Goal: Information Seeking & Learning: Find specific fact

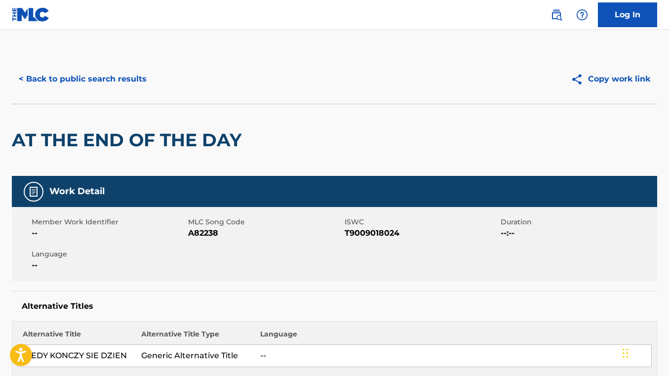
click at [163, 81] on div "< Back to public search results" at bounding box center [173, 79] width 323 height 25
click at [138, 81] on button "< Back to public search results" at bounding box center [83, 79] width 142 height 25
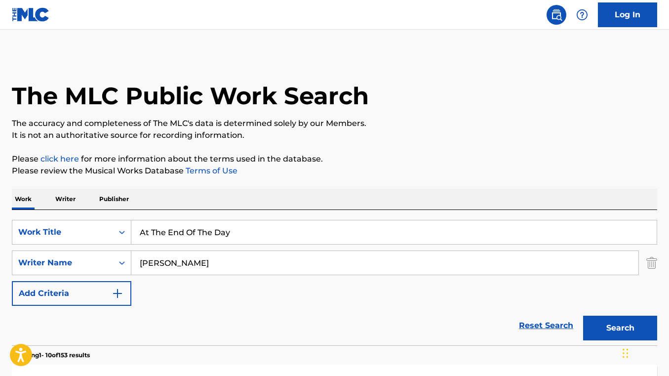
scroll to position [121, 0]
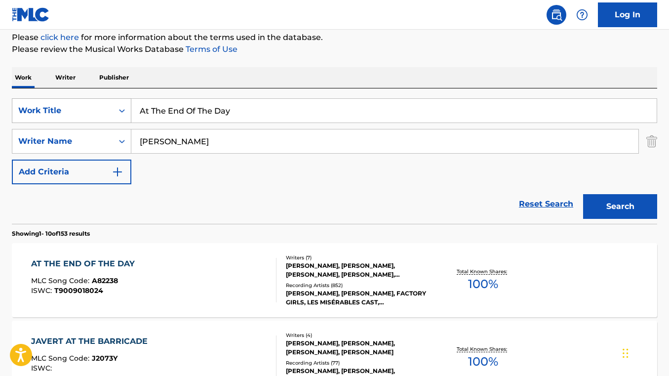
drag, startPoint x: 238, startPoint y: 116, endPoint x: 126, endPoint y: 109, distance: 112.3
click at [126, 109] on div "SearchWithCriteria905a3609-8b74-4dbe-969d-0cae2249486a Work Title At The End Of…" at bounding box center [334, 110] width 645 height 25
paste input "JUST IN CASE"
type input "JUST IN CASE"
drag, startPoint x: 271, startPoint y: 134, endPoint x: 293, endPoint y: 153, distance: 28.8
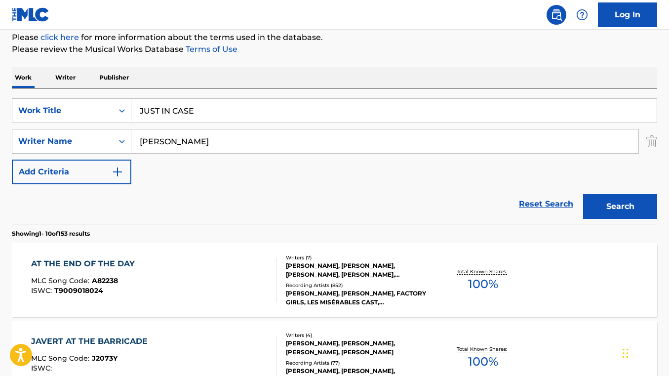
click at [293, 153] on input "[PERSON_NAME]" at bounding box center [384, 141] width 507 height 24
paste input "[PERSON_NAME]"
type input "[PERSON_NAME]"
click at [583, 194] on button "Search" at bounding box center [620, 206] width 74 height 25
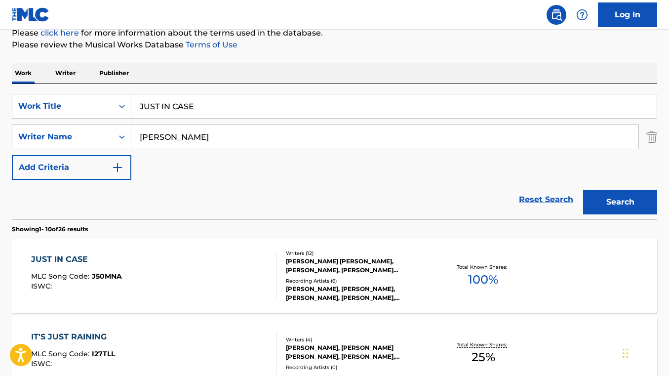
scroll to position [138, 0]
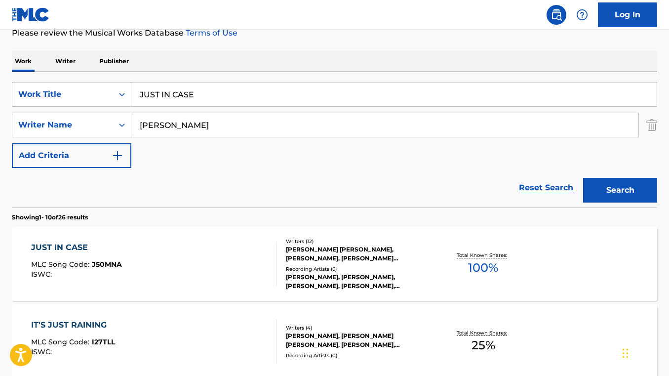
click at [235, 265] on div "JUST IN CASE MLC Song Code : J50MNA ISWC :" at bounding box center [153, 263] width 245 height 44
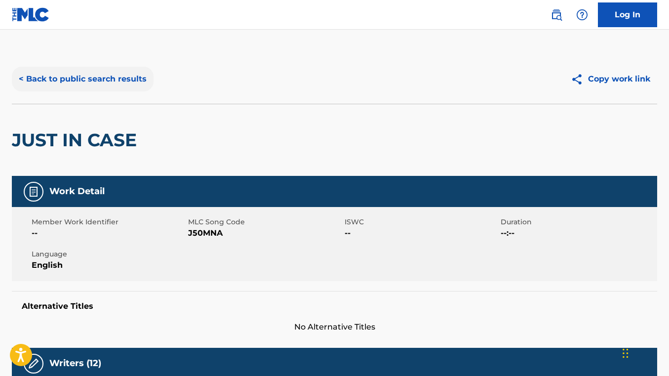
click at [78, 81] on button "< Back to public search results" at bounding box center [83, 79] width 142 height 25
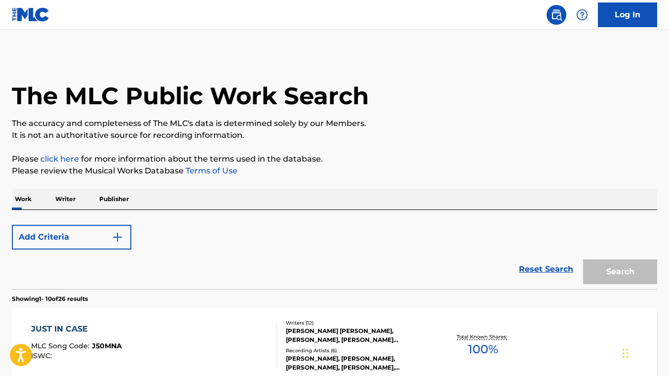
scroll to position [137, 0]
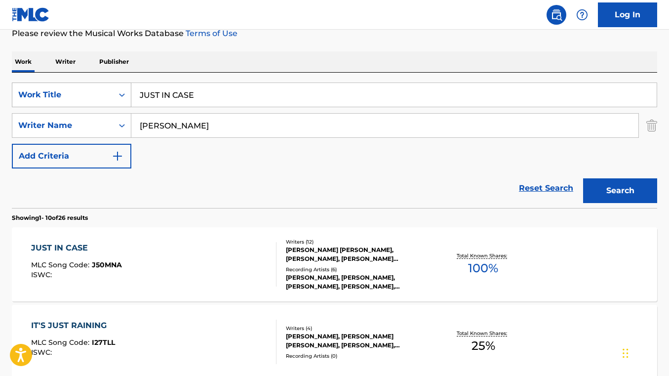
drag, startPoint x: 221, startPoint y: 98, endPoint x: 114, endPoint y: 87, distance: 107.2
click at [114, 87] on div "SearchWithCriteria905a3609-8b74-4dbe-969d-0cae2249486a Work Title JUST IN CASE" at bounding box center [334, 94] width 645 height 25
paste input "[US_STATE] ORANG"
type input "[US_STATE] ORANGE"
drag, startPoint x: 254, startPoint y: 125, endPoint x: 120, endPoint y: 119, distance: 134.4
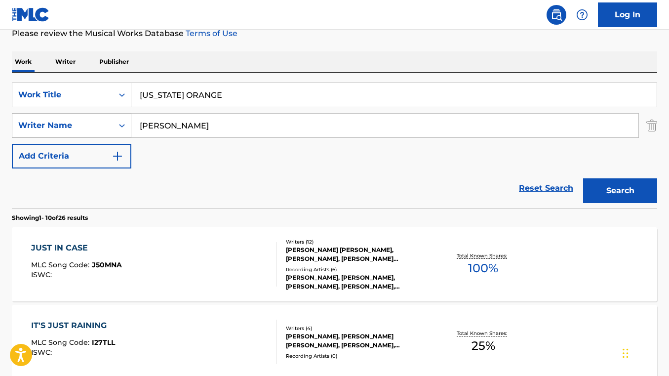
click at [120, 119] on div "SearchWithCriteria3e785a2b-741e-4667-a14a-7288349e00e1 Writer Name [PERSON_NAME]" at bounding box center [334, 125] width 645 height 25
click at [583, 178] on button "Search" at bounding box center [620, 190] width 74 height 25
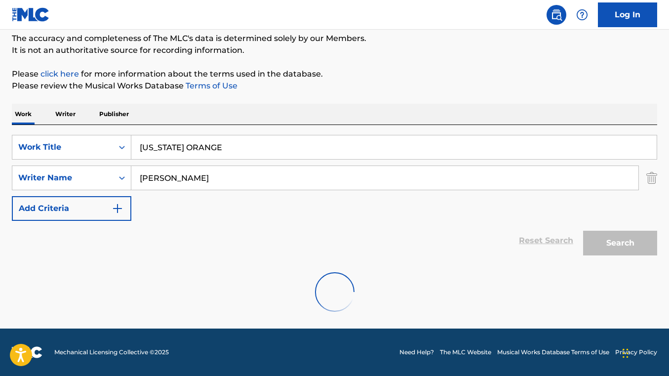
scroll to position [53, 0]
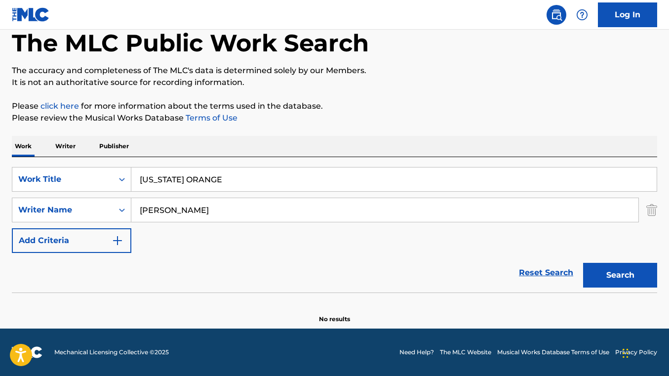
click at [188, 212] on input "[PERSON_NAME]" at bounding box center [384, 210] width 507 height 24
type input "[PERSON_NAME]"
click at [583, 263] on button "Search" at bounding box center [620, 275] width 74 height 25
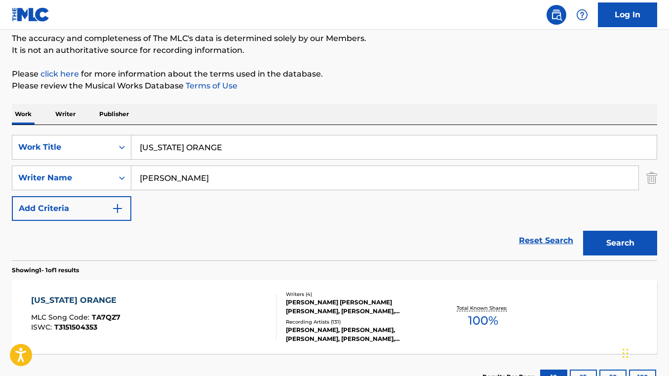
scroll to position [137, 0]
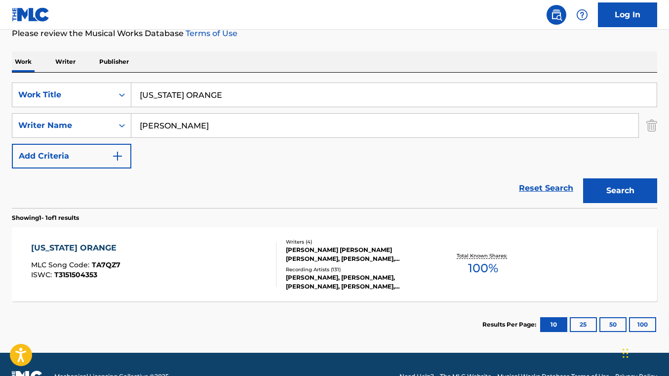
click at [218, 265] on div "[US_STATE] ORANGE MLC Song Code : TA7QZ7 ISWC : T3151504353" at bounding box center [153, 264] width 245 height 44
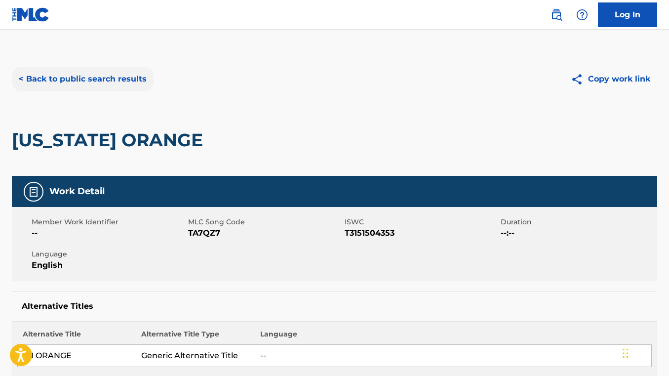
click at [100, 87] on button "< Back to public search results" at bounding box center [83, 79] width 142 height 25
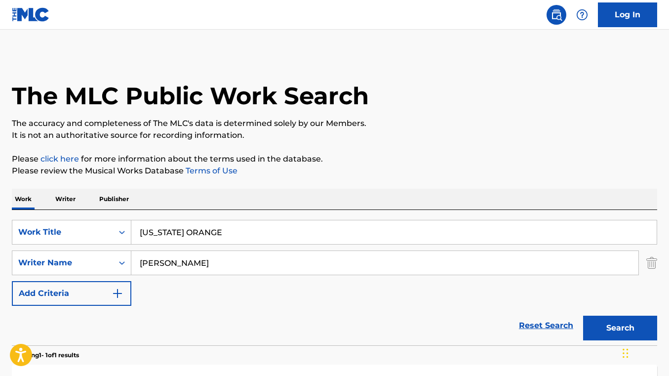
scroll to position [103, 0]
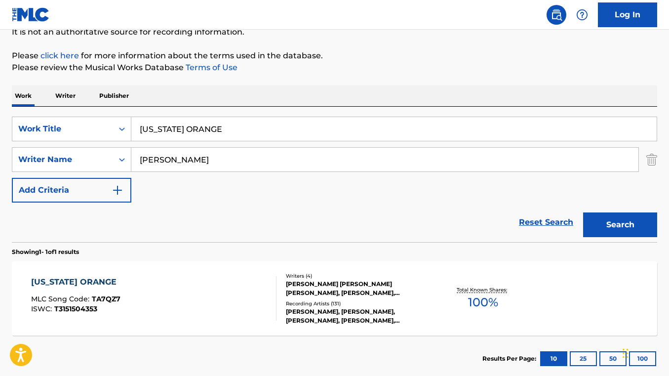
drag, startPoint x: 250, startPoint y: 131, endPoint x: 147, endPoint y: 119, distance: 103.4
click at [147, 119] on input "[US_STATE] ORANGE" at bounding box center [393, 129] width 525 height 24
paste input "AKE ME BACK TO EDEN"
type input "TAKE ME BACK TO [GEOGRAPHIC_DATA]"
drag, startPoint x: 218, startPoint y: 162, endPoint x: 122, endPoint y: 159, distance: 95.3
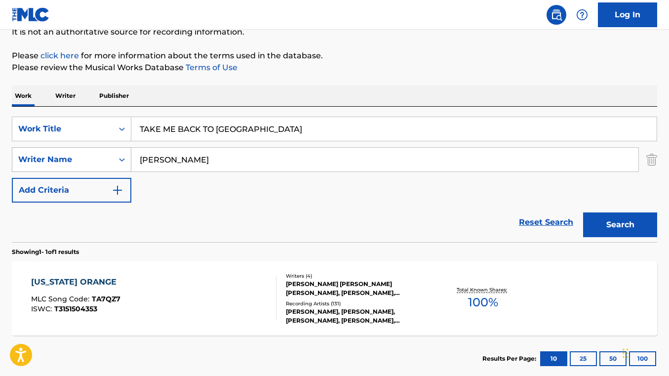
click at [122, 159] on div "SearchWithCriteria3e785a2b-741e-4667-a14a-7288349e00e1 Writer Name [PERSON_NAME]" at bounding box center [334, 159] width 645 height 25
paste input "VESSEL"
type input "VESSEL"
click at [583, 212] on button "Search" at bounding box center [620, 224] width 74 height 25
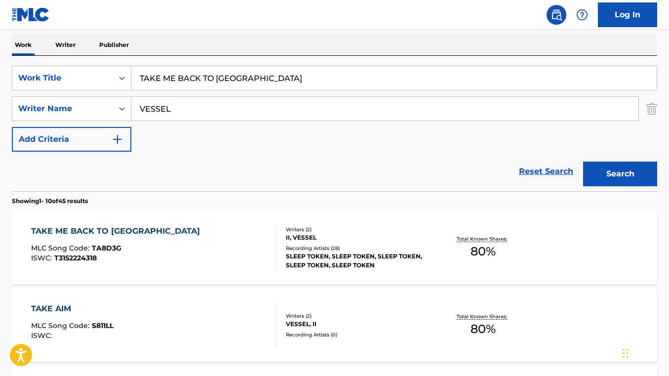
scroll to position [157, 0]
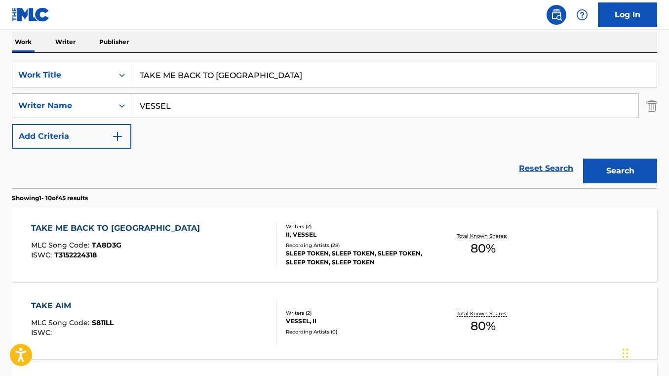
click at [168, 220] on div "TAKE ME BACK TO EDEN MLC Song Code : TA8D3G ISWC : T3152224318 Writers ( 2 ) II…" at bounding box center [334, 244] width 645 height 74
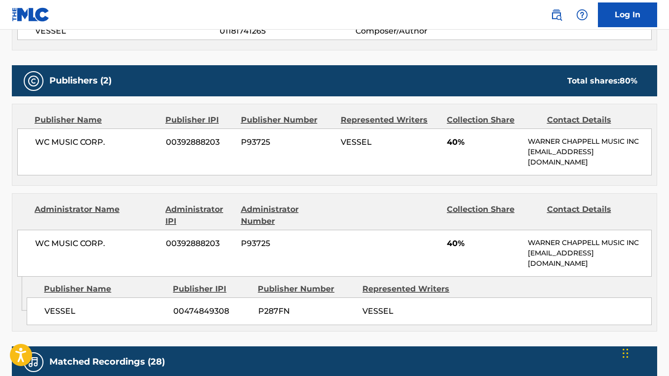
scroll to position [424, 0]
